Goal: Navigation & Orientation: Find specific page/section

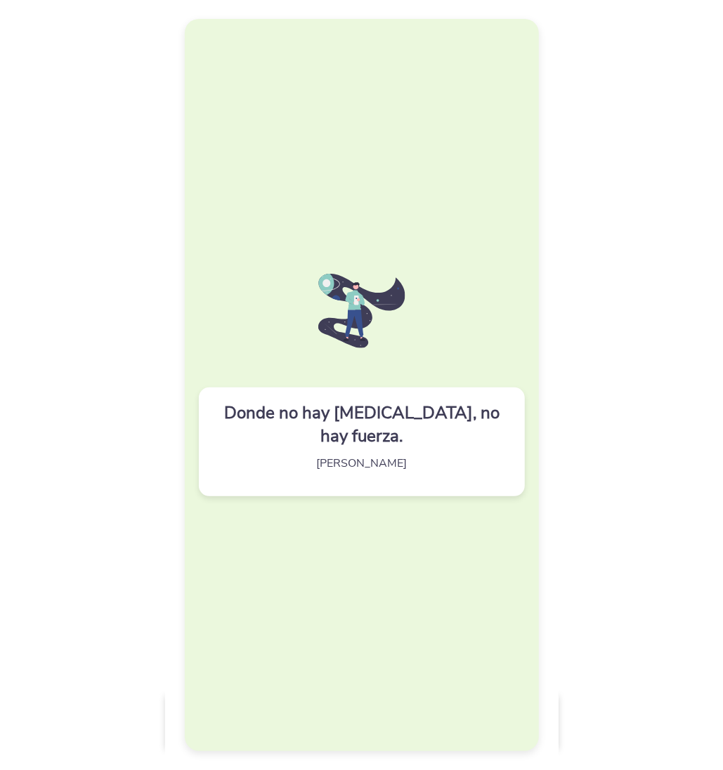
click at [339, 282] on div "Donde no hay [MEDICAL_DATA], no hay fuerza. [PERSON_NAME]" at bounding box center [362, 385] width 354 height 732
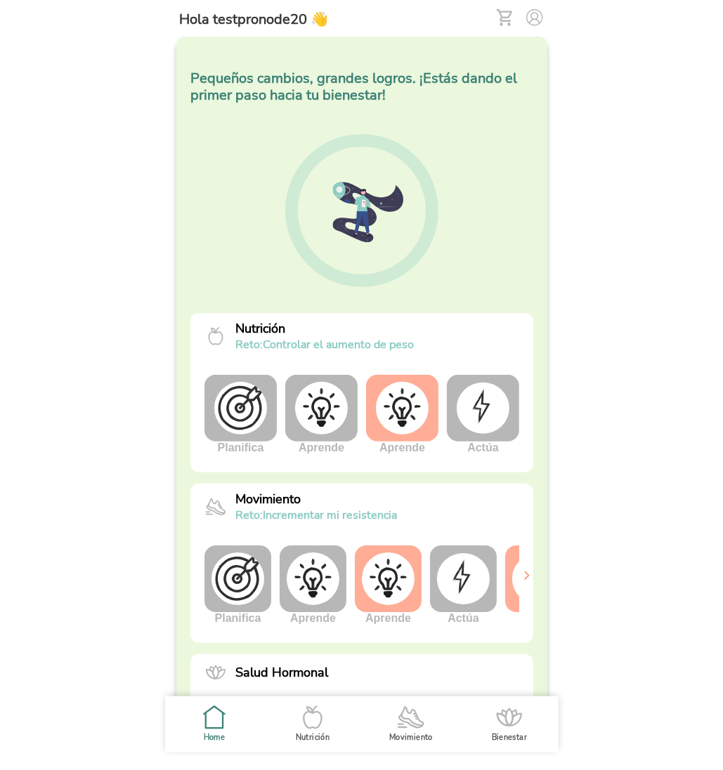
click at [481, 422] on img at bounding box center [482, 408] width 53 height 51
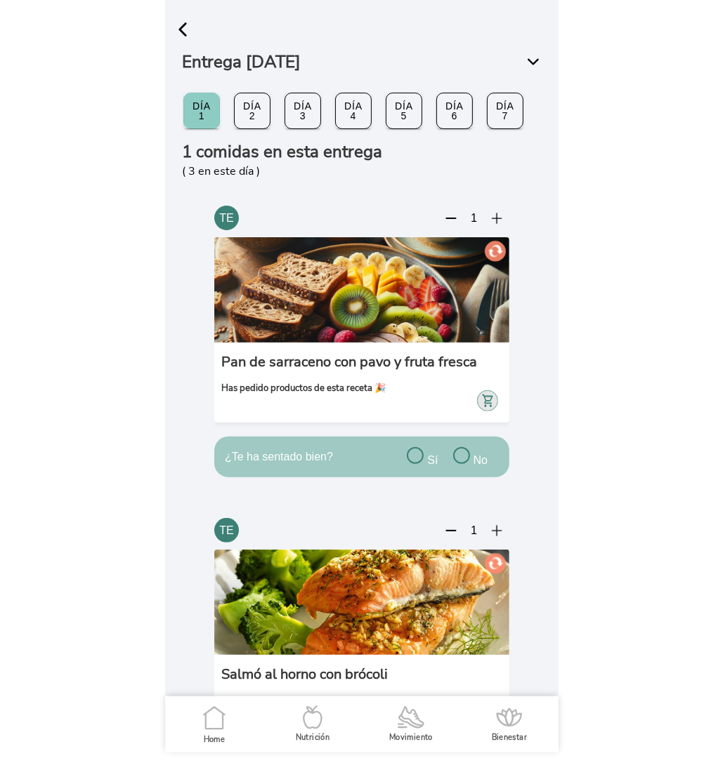
click at [187, 26] on span "button" at bounding box center [182, 29] width 21 height 21
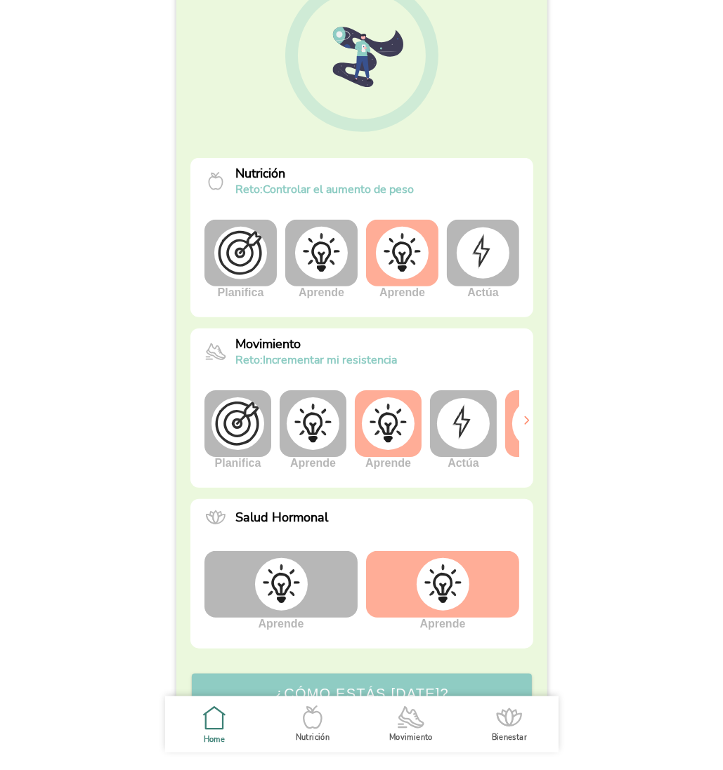
scroll to position [0, 53]
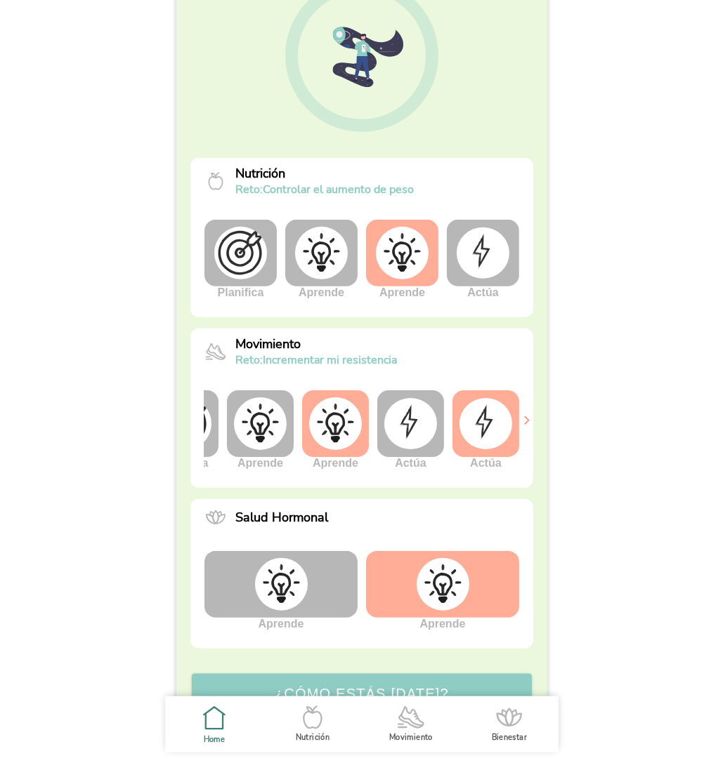
click at [399, 428] on img at bounding box center [410, 423] width 53 height 51
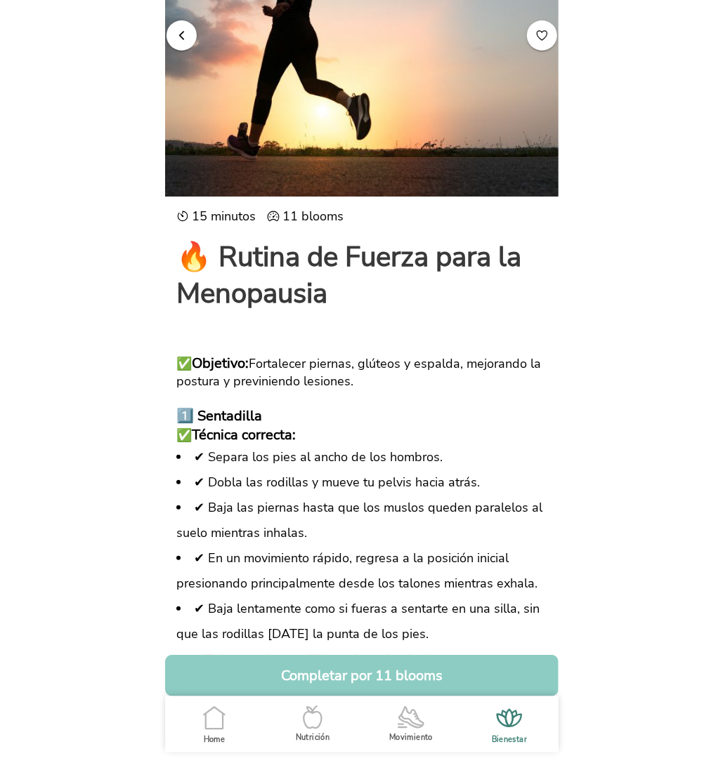
click at [183, 38] on span "button" at bounding box center [181, 34] width 13 height 13
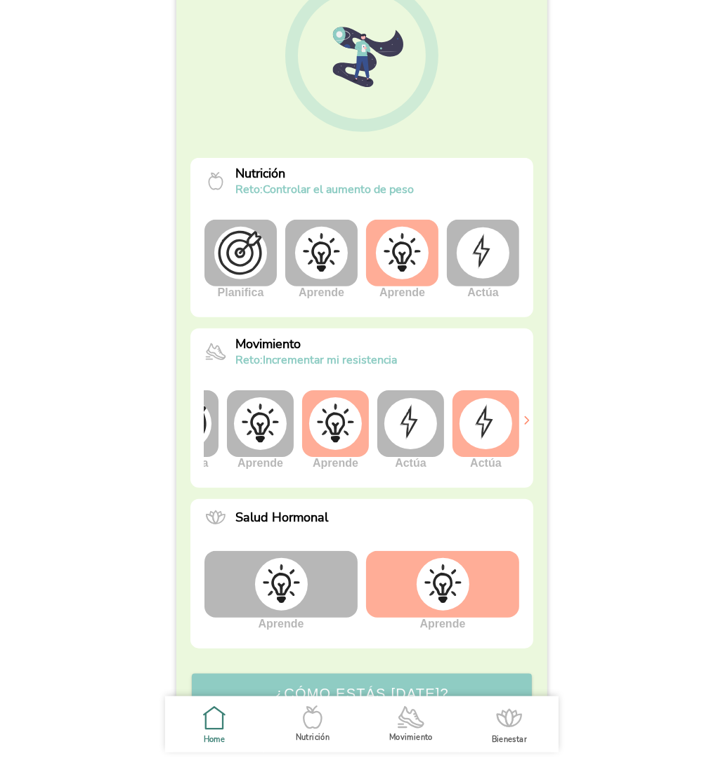
click at [466, 421] on img at bounding box center [485, 423] width 53 height 51
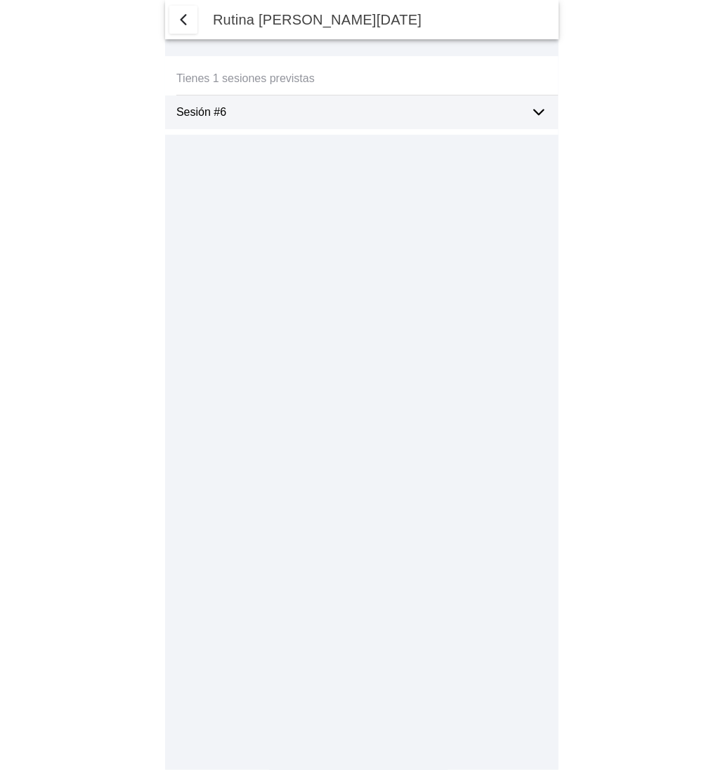
click at [185, 13] on span "button" at bounding box center [183, 19] width 17 height 17
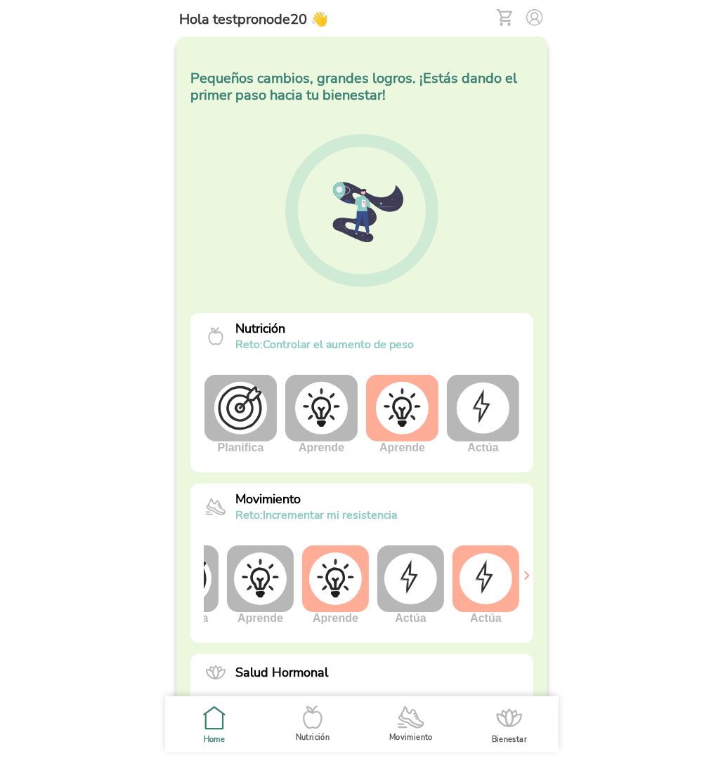
click at [475, 412] on img at bounding box center [482, 408] width 53 height 51
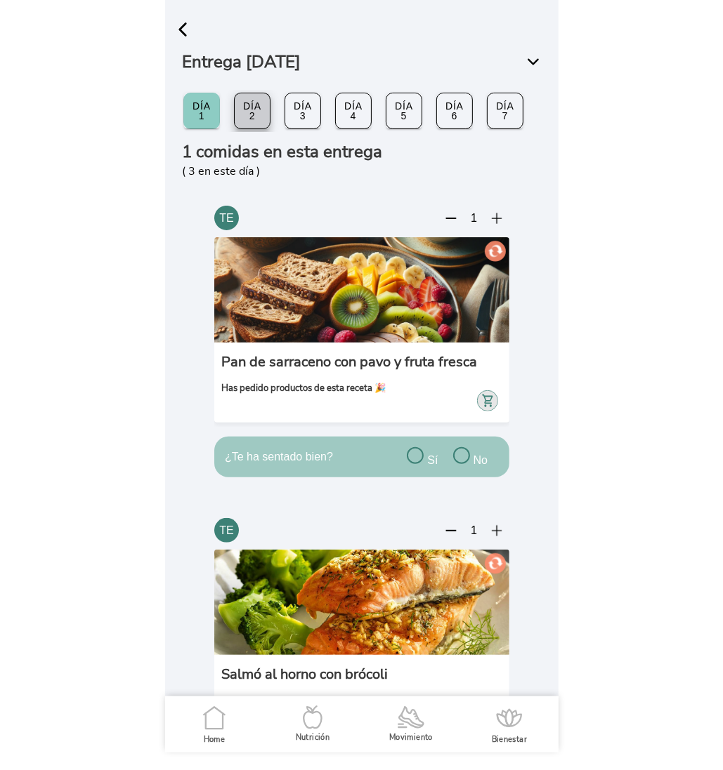
click at [255, 114] on span "Día 2" at bounding box center [251, 111] width 13 height 24
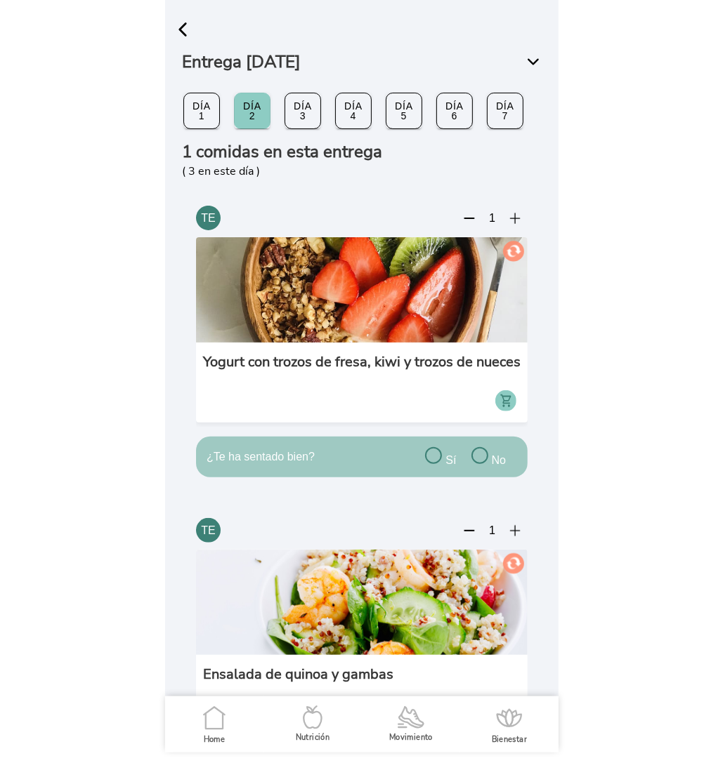
click at [309, 114] on span "Día 3" at bounding box center [302, 111] width 13 height 24
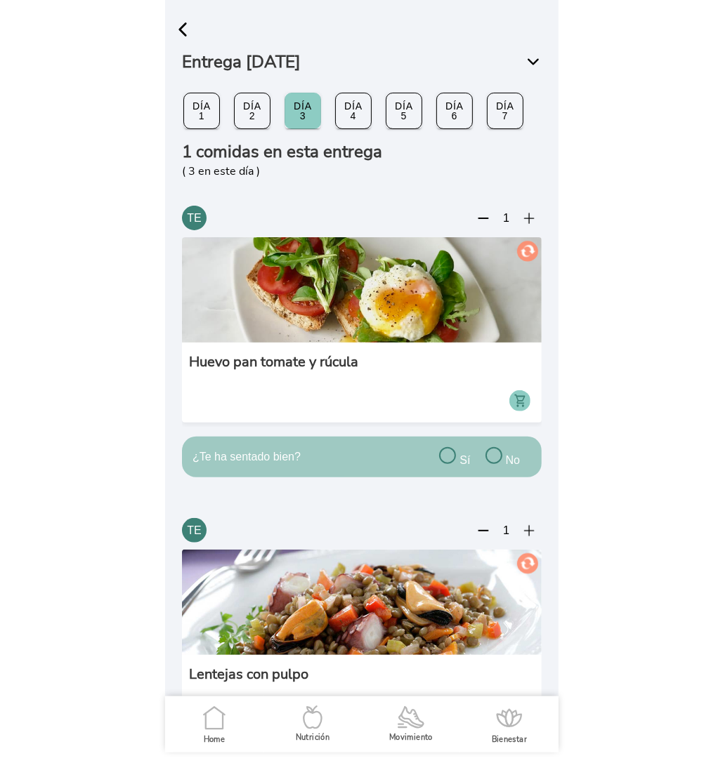
click at [348, 114] on span "Día 4" at bounding box center [352, 111] width 13 height 24
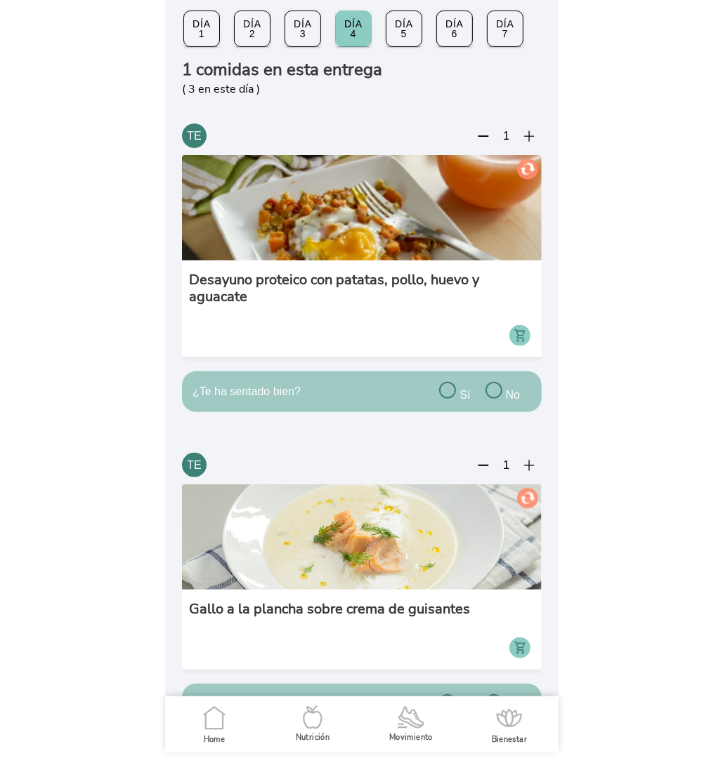
scroll to position [31, 0]
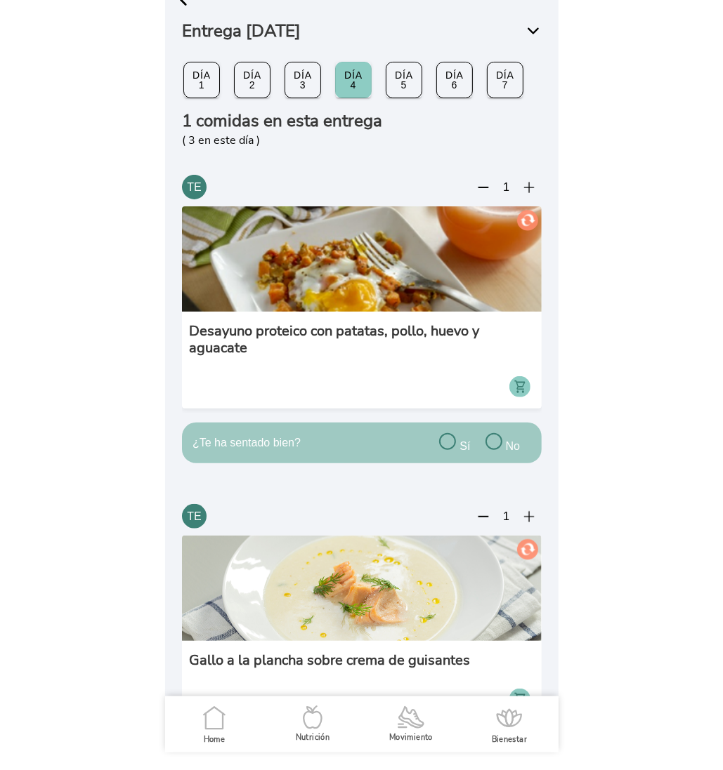
click at [0, 0] on slot "Día 5" at bounding box center [0, 0] width 0 height 0
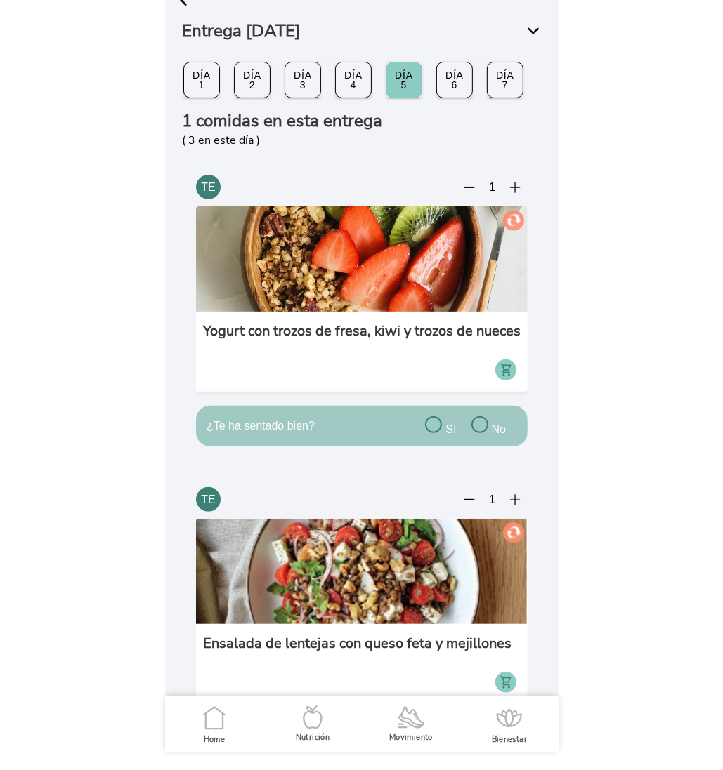
scroll to position [0, 0]
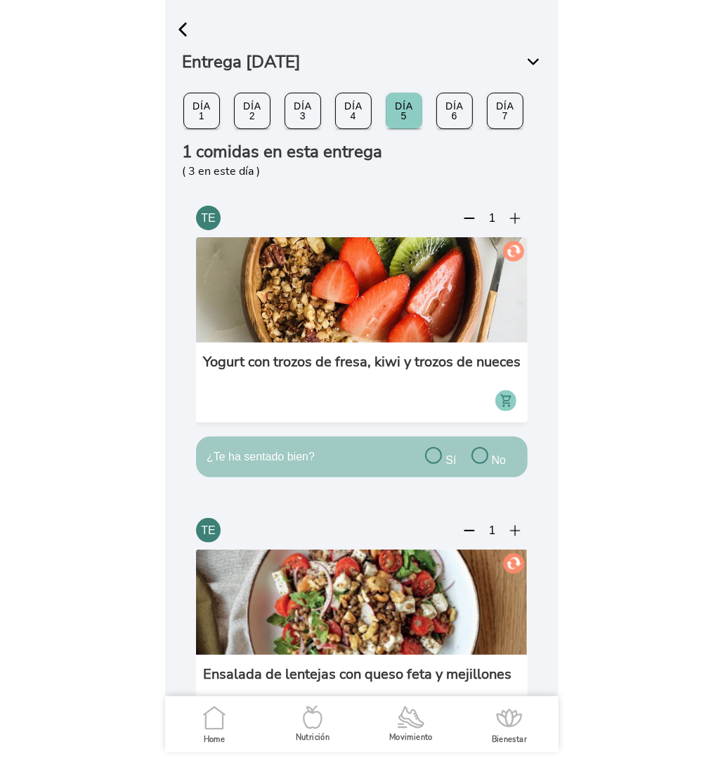
click at [185, 25] on span "button" at bounding box center [182, 29] width 21 height 21
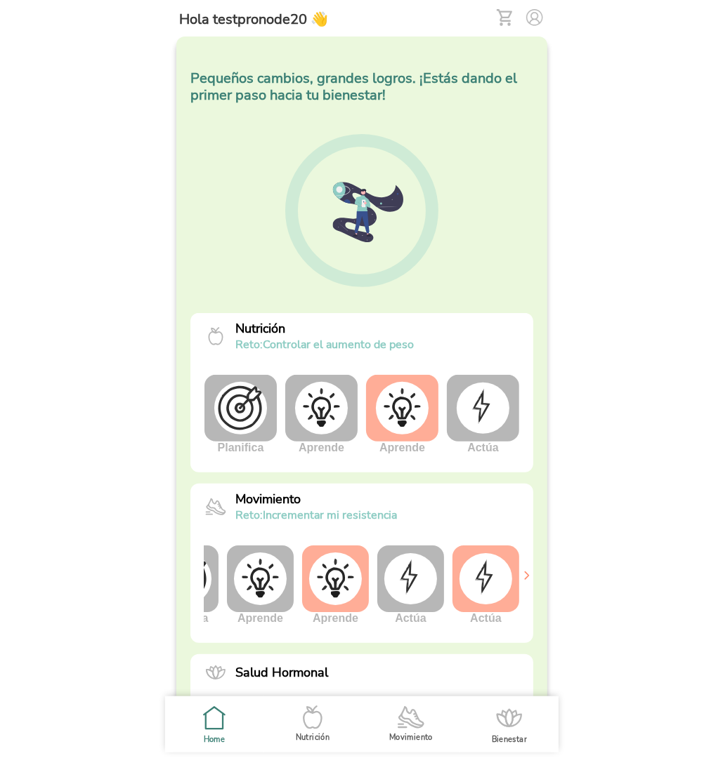
click at [417, 572] on img at bounding box center [410, 578] width 53 height 51
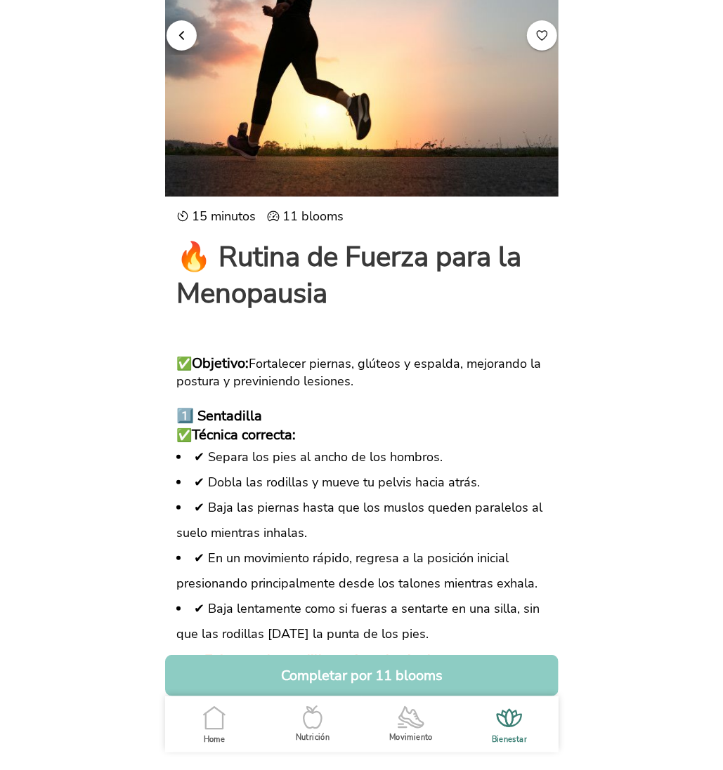
click at [184, 35] on span "button" at bounding box center [181, 34] width 13 height 13
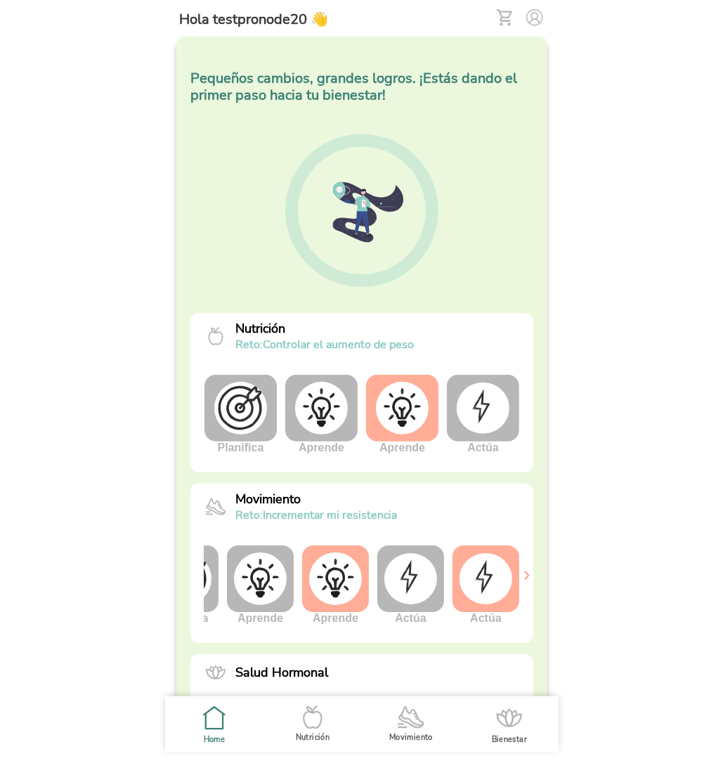
click at [476, 579] on img at bounding box center [485, 578] width 53 height 51
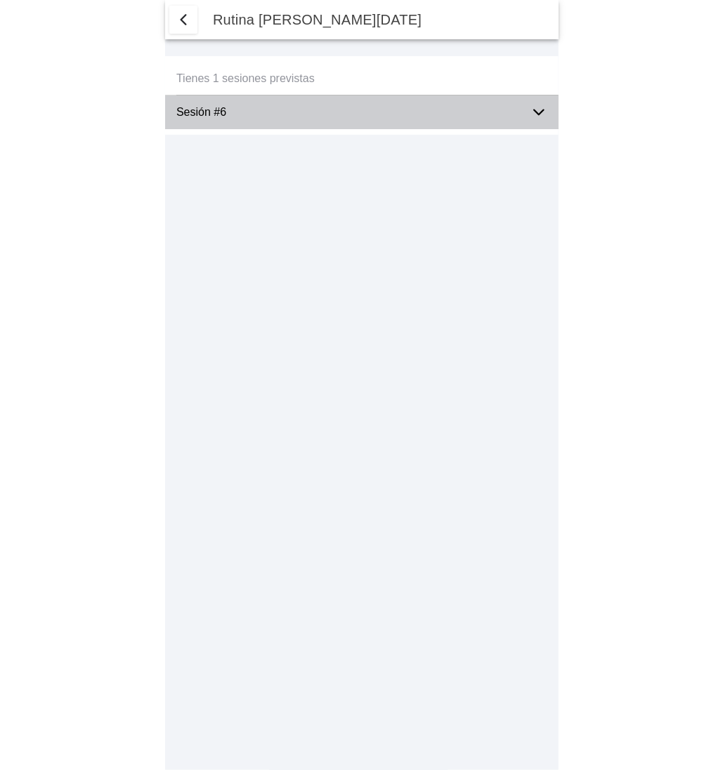
click at [270, 111] on ion-label "Sesión #6" at bounding box center [347, 112] width 343 height 13
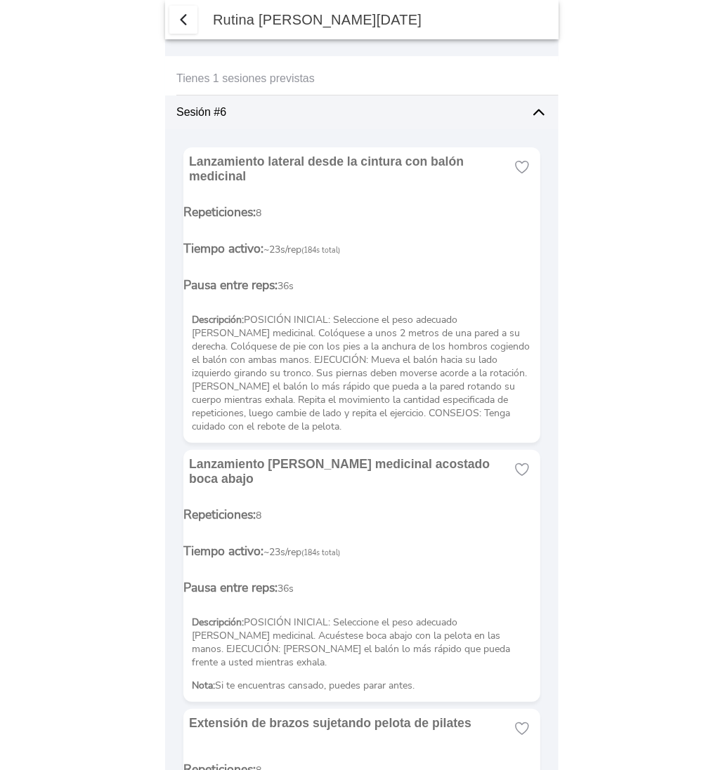
click at [185, 19] on span "button" at bounding box center [183, 19] width 17 height 17
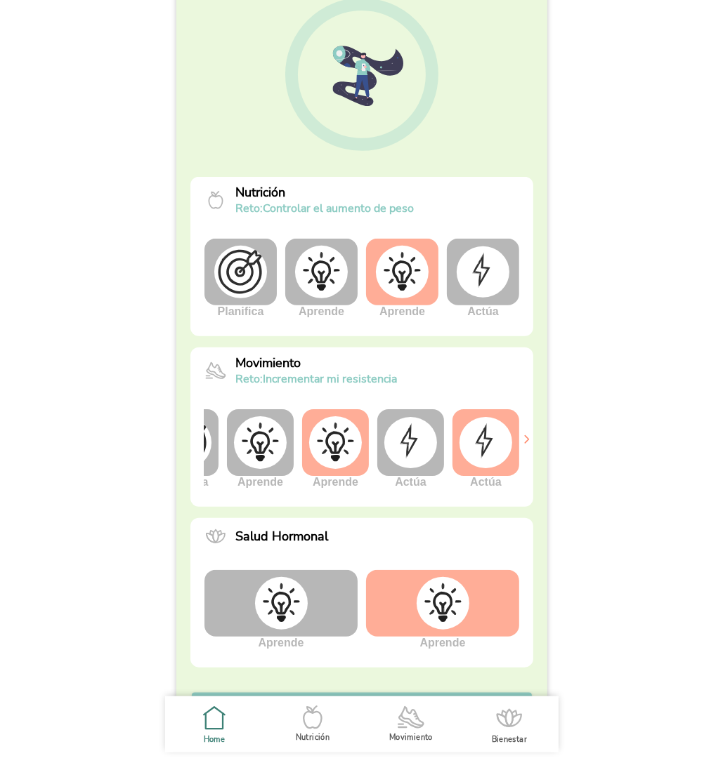
scroll to position [147, 0]
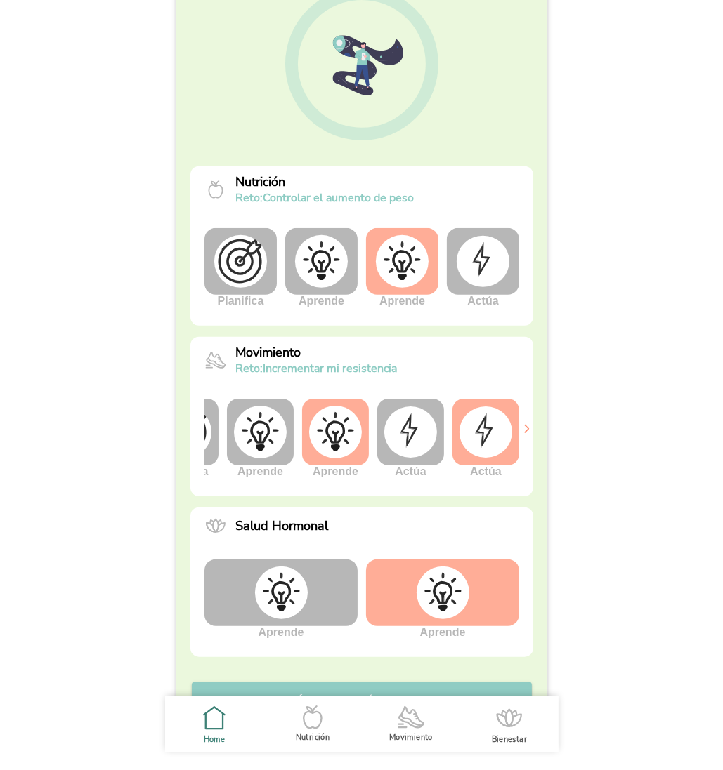
click at [471, 433] on img at bounding box center [485, 432] width 53 height 51
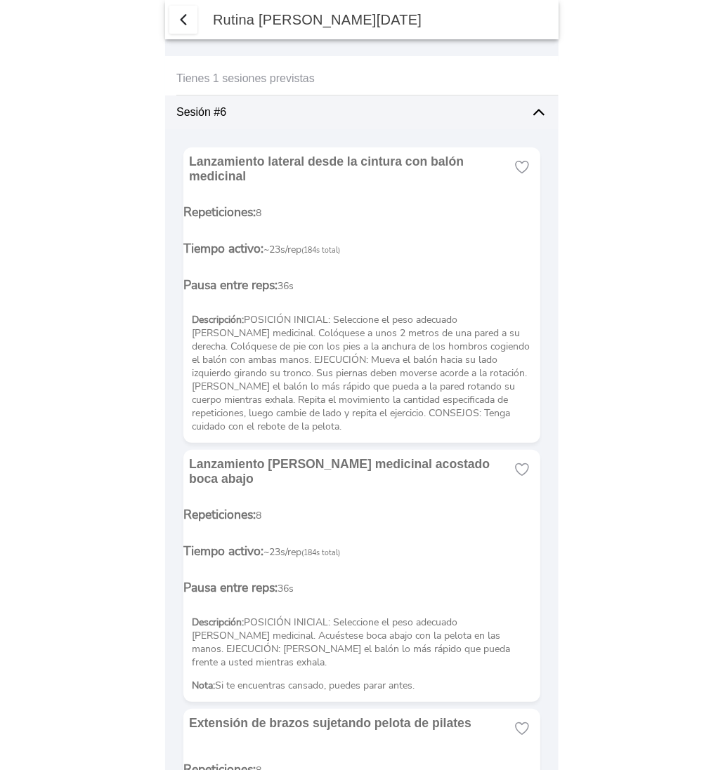
click at [546, 108] on icon at bounding box center [538, 112] width 17 height 17
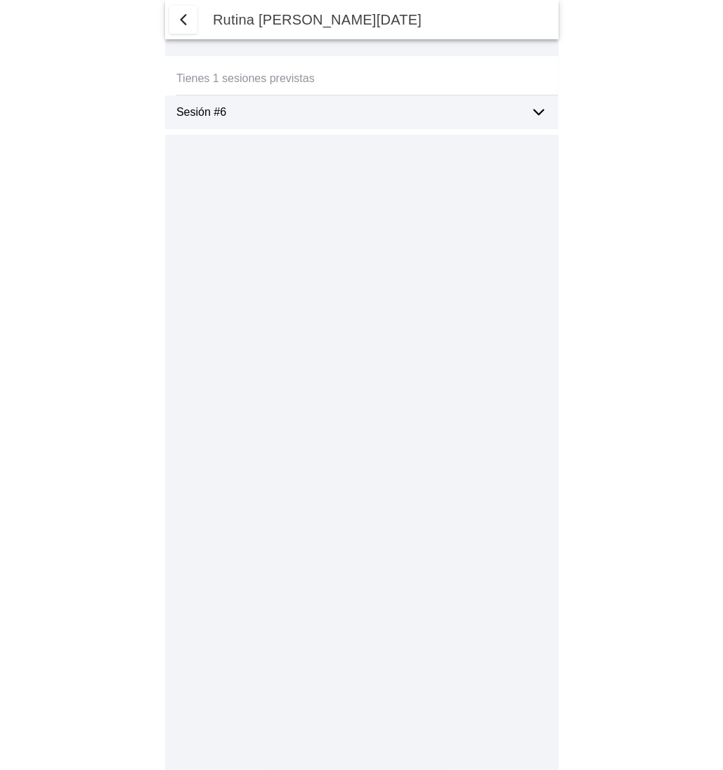
click at [456, 113] on ion-label "Sesión #6" at bounding box center [347, 112] width 343 height 13
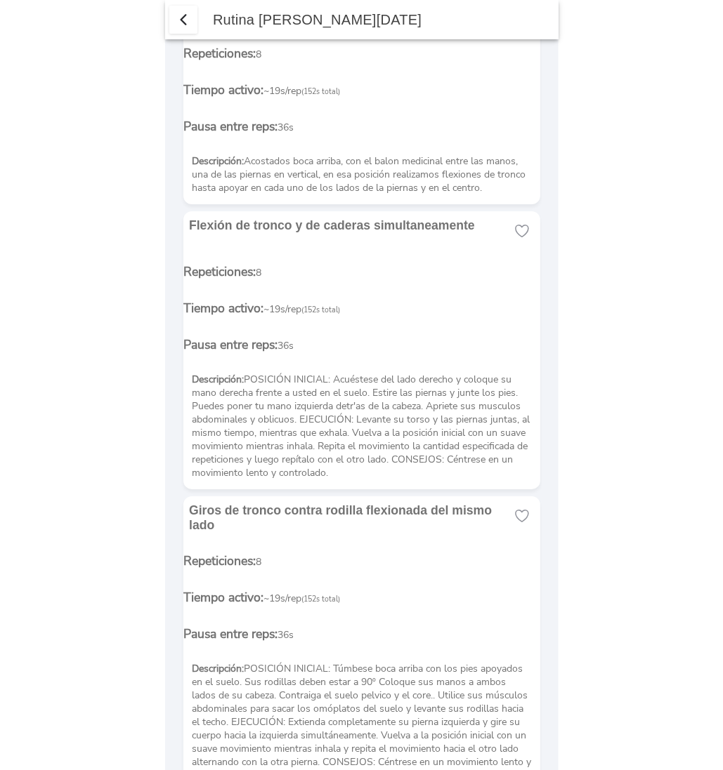
scroll to position [1945, 0]
